Goal: Task Accomplishment & Management: Use online tool/utility

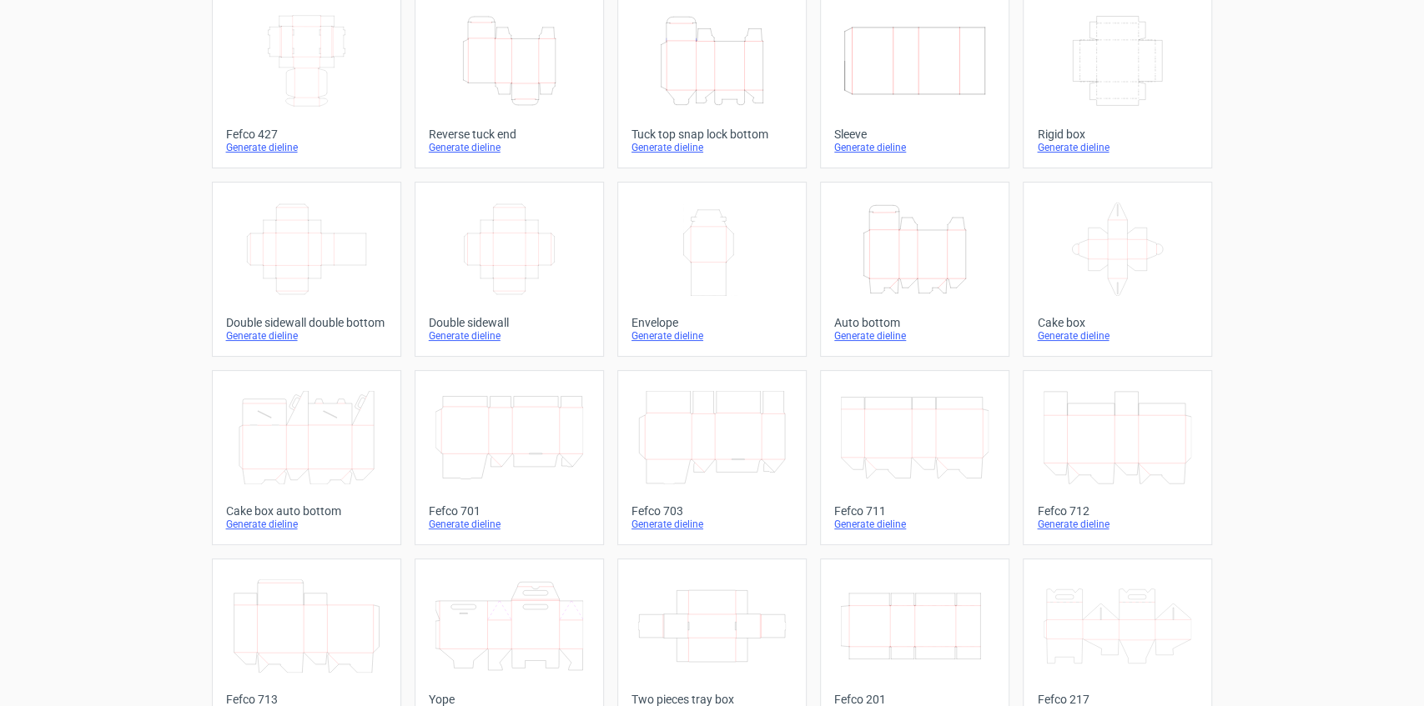
scroll to position [111, 0]
click at [899, 619] on icon "Width Depth Height" at bounding box center [915, 622] width 148 height 93
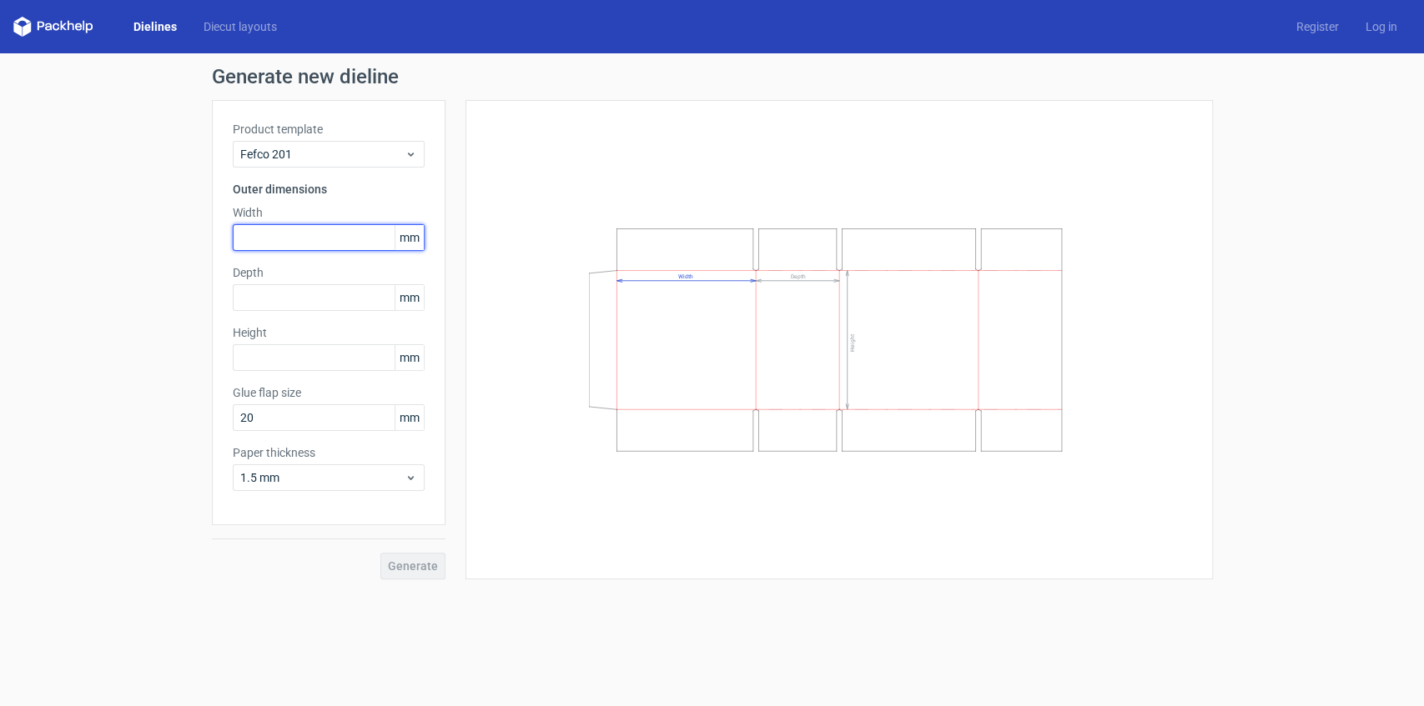
click at [280, 237] on input "text" at bounding box center [329, 237] width 192 height 27
type input "255"
click at [331, 299] on input "text" at bounding box center [329, 297] width 192 height 27
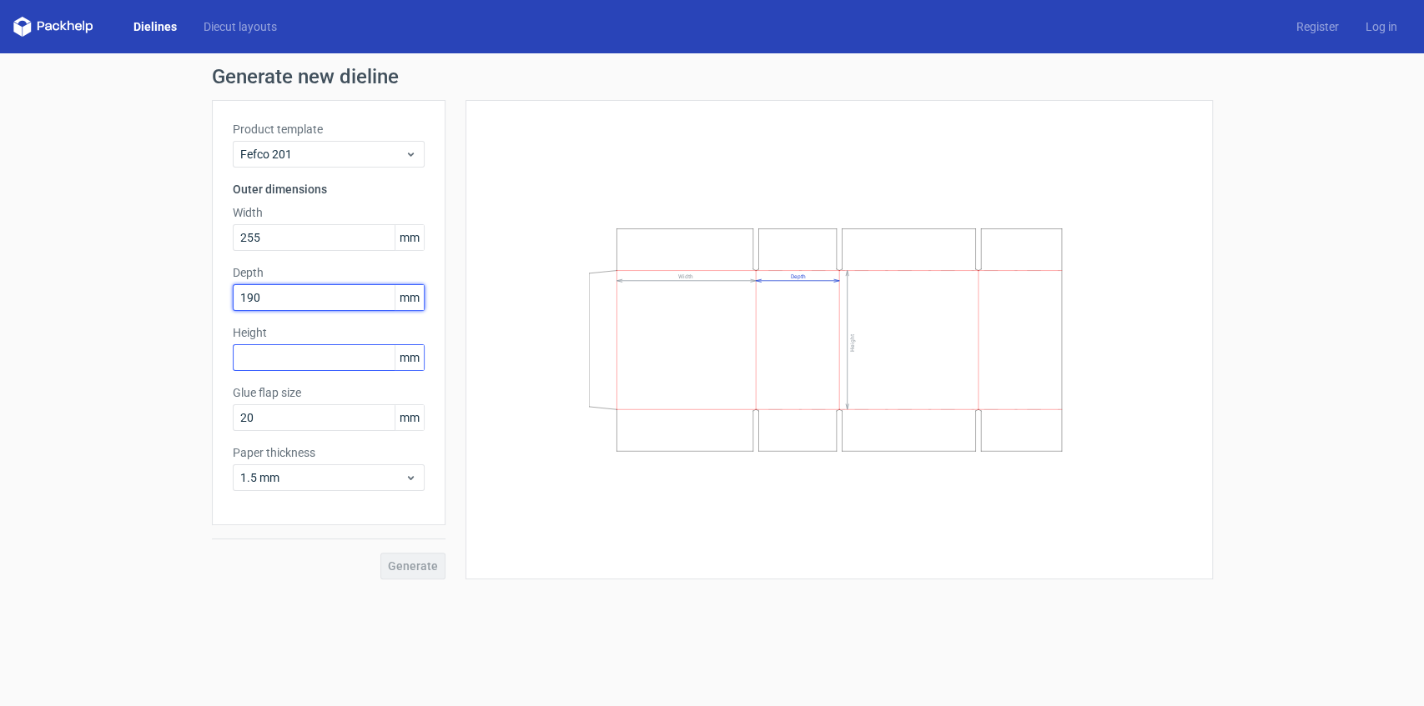
type input "190"
click at [364, 364] on input "text" at bounding box center [329, 357] width 192 height 27
click at [309, 362] on input "text" at bounding box center [329, 357] width 192 height 27
type input "190"
click at [205, 302] on div "Generate new dieline Product template Fefco 201 Outer dimensions Width 255 mm D…" at bounding box center [712, 323] width 1424 height 540
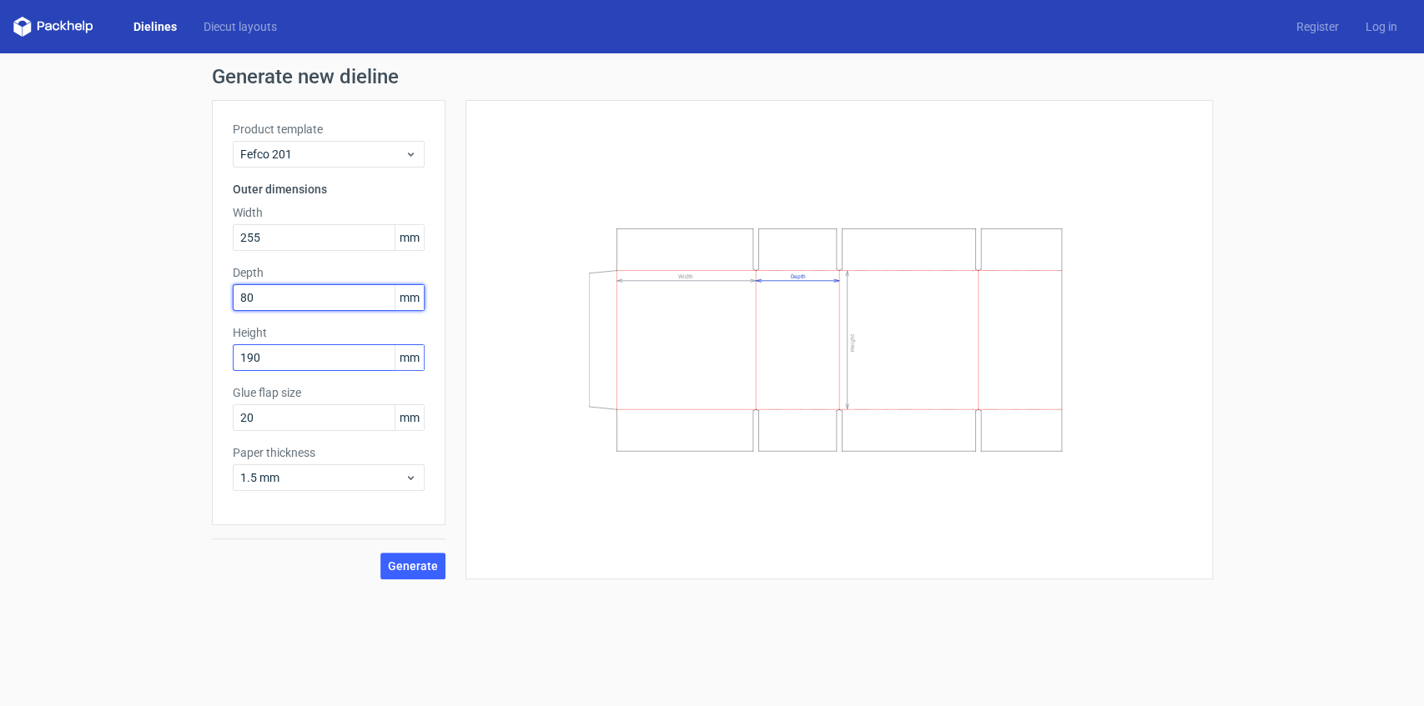
type input "80"
click at [300, 359] on input "190" at bounding box center [329, 357] width 192 height 27
click at [427, 563] on span "Generate" at bounding box center [413, 566] width 50 height 12
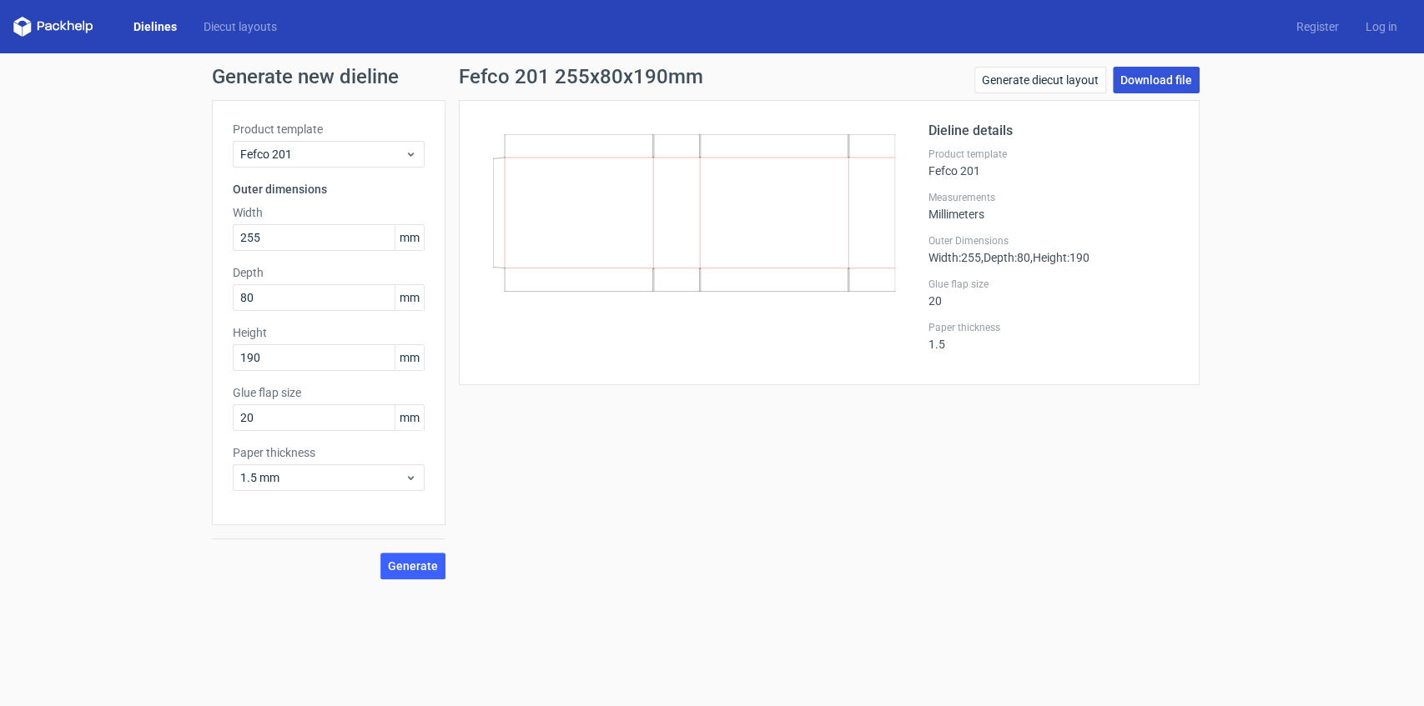
click at [1153, 83] on link "Download file" at bounding box center [1156, 80] width 87 height 27
drag, startPoint x: 0, startPoint y: 540, endPoint x: 15, endPoint y: 533, distance: 16.4
click at [0, 539] on div "Generate new dieline Product template Fefco 201 Outer dimensions Width 255 mm D…" at bounding box center [712, 323] width 1424 height 540
